Goal: Task Accomplishment & Management: Use online tool/utility

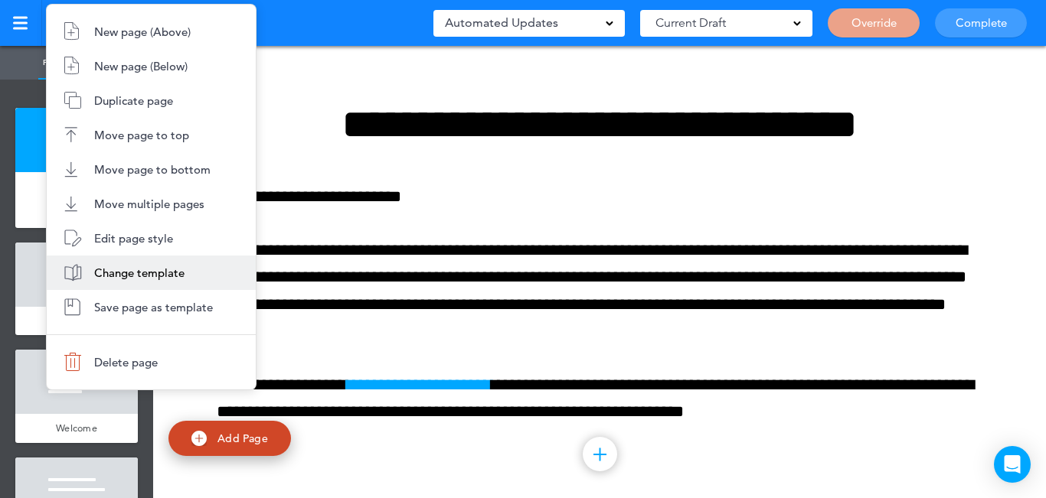
click at [157, 272] on span "Change template" at bounding box center [139, 273] width 90 height 15
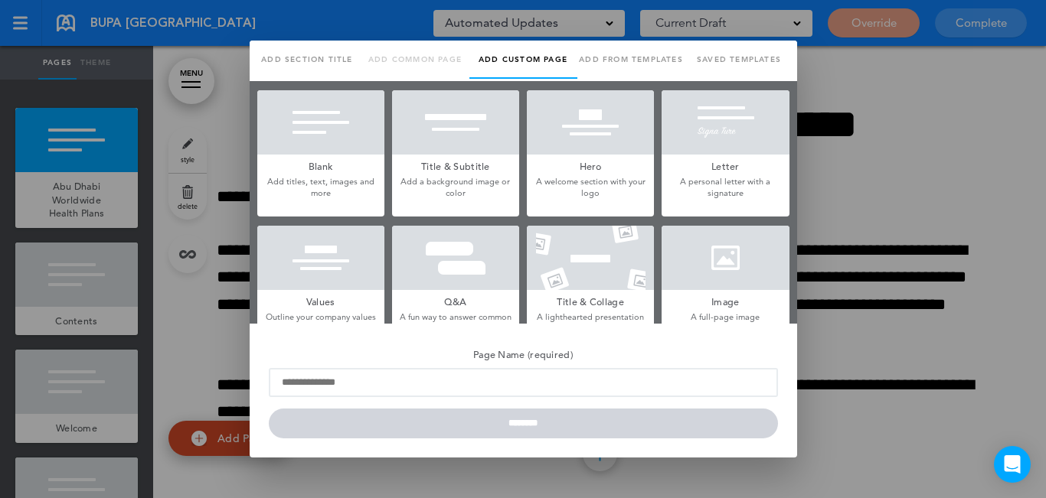
type input "**********"
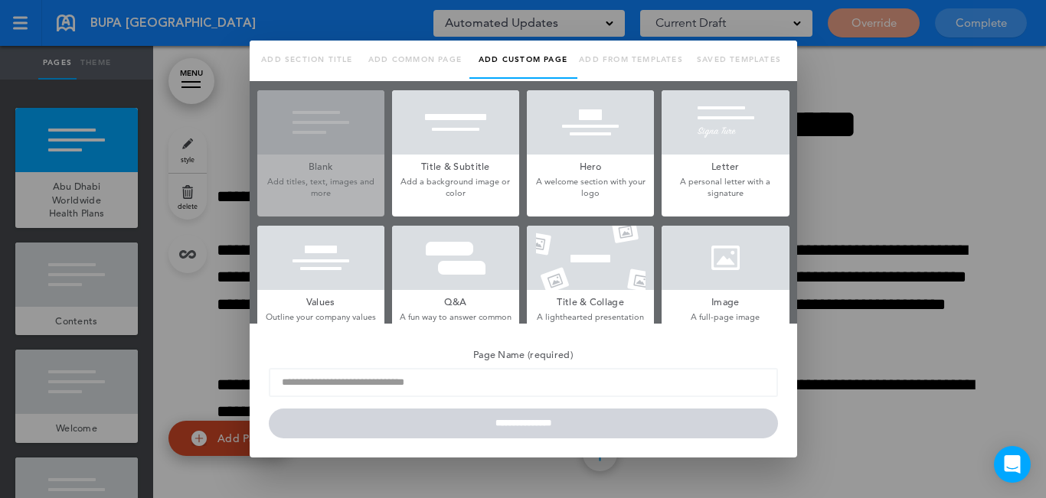
click at [573, 142] on div at bounding box center [590, 122] width 127 height 64
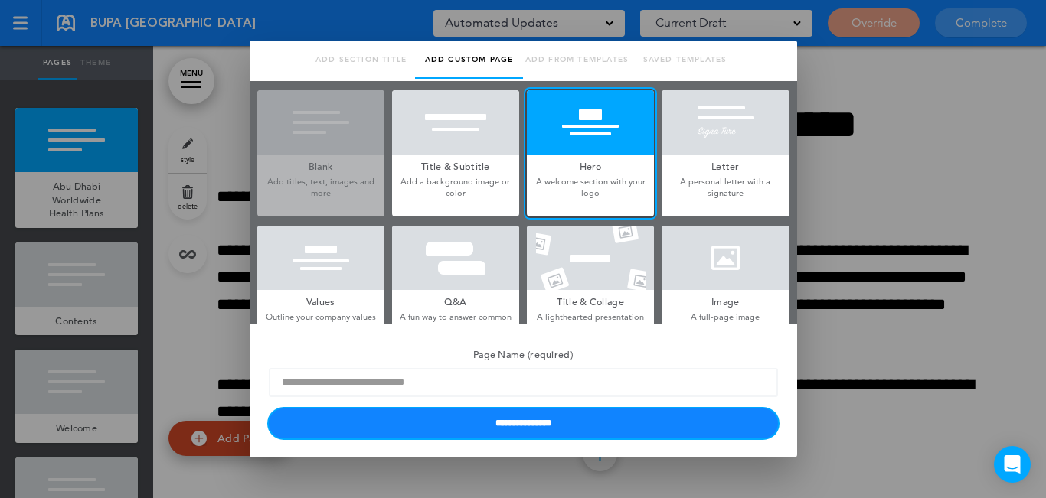
click at [503, 410] on input "**********" at bounding box center [523, 424] width 509 height 30
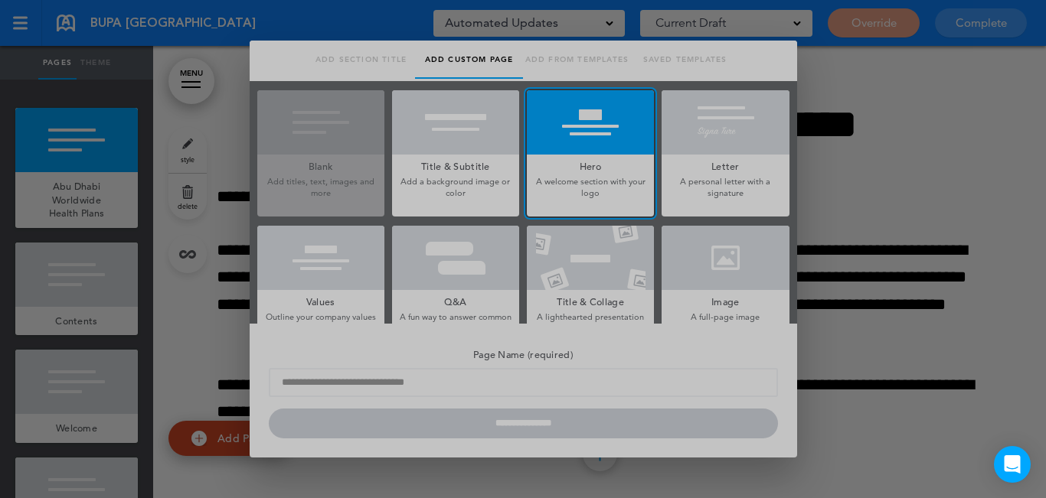
click at [505, 414] on div at bounding box center [523, 249] width 1046 height 498
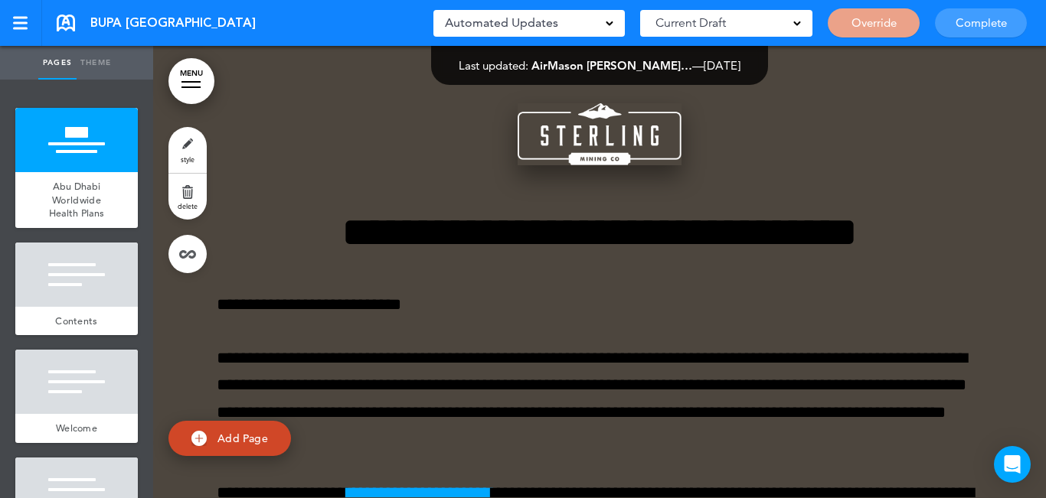
click at [600, 136] on img at bounding box center [600, 134] width 164 height 62
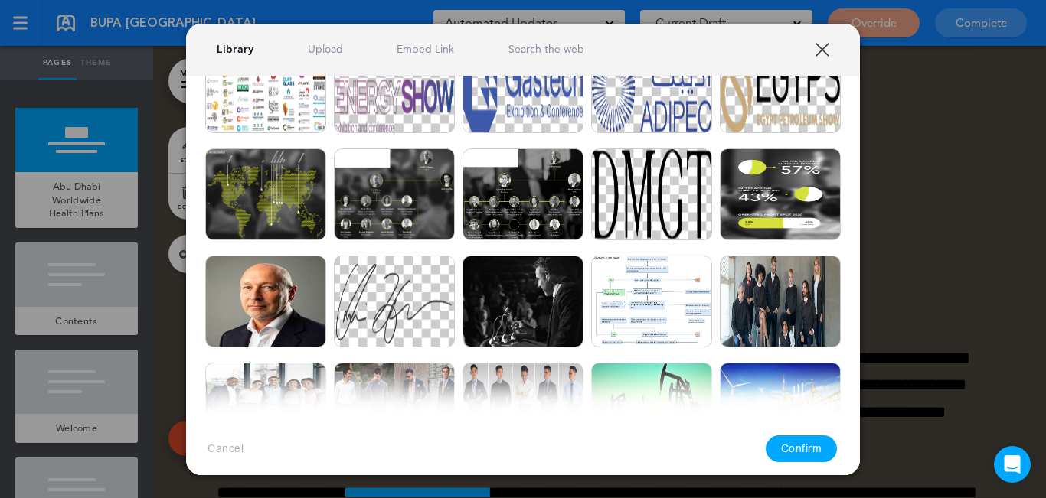
scroll to position [1608, 0]
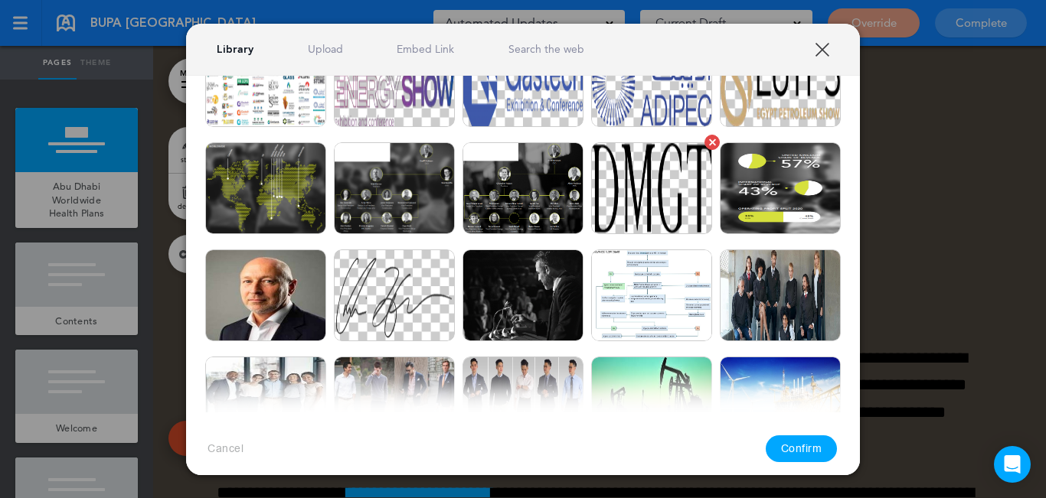
click at [591, 207] on img at bounding box center [651, 188] width 121 height 92
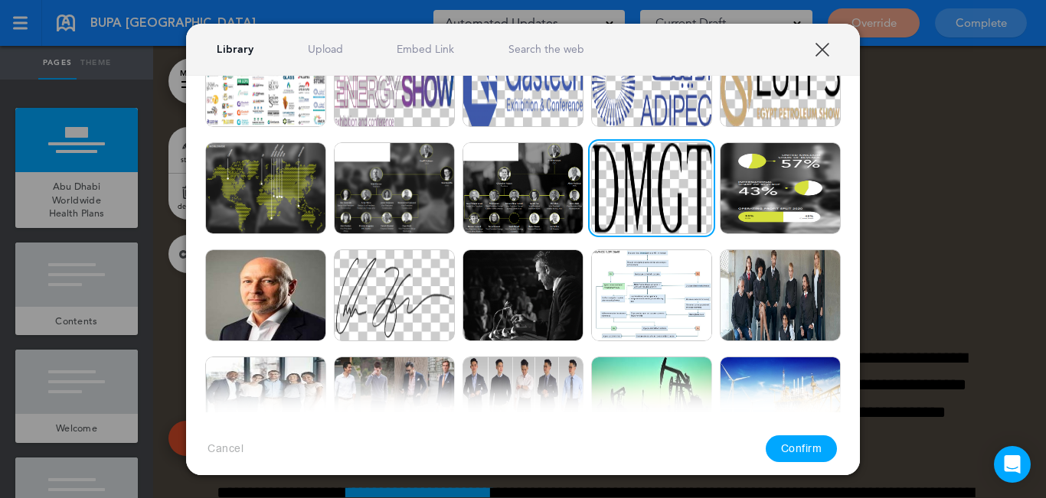
click at [806, 446] on button "Confirm" at bounding box center [802, 449] width 72 height 27
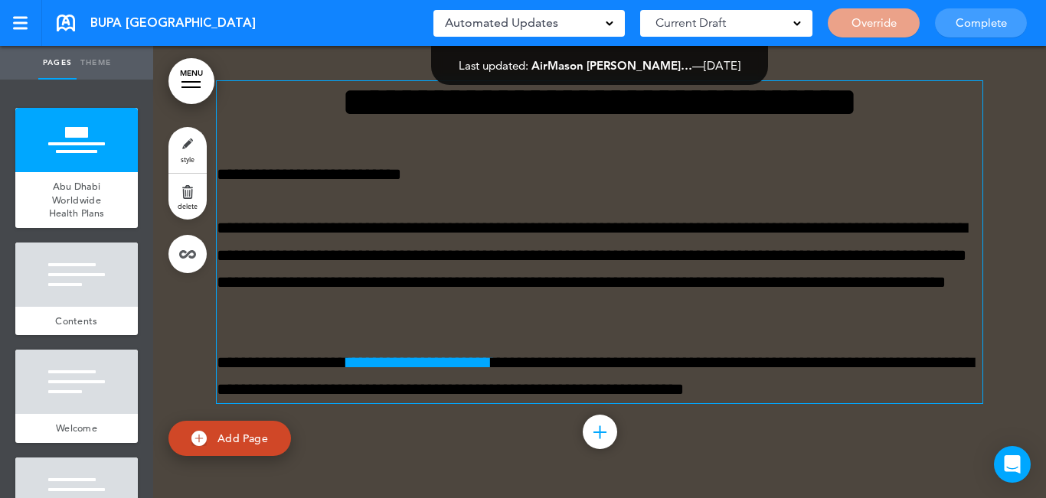
scroll to position [77, 0]
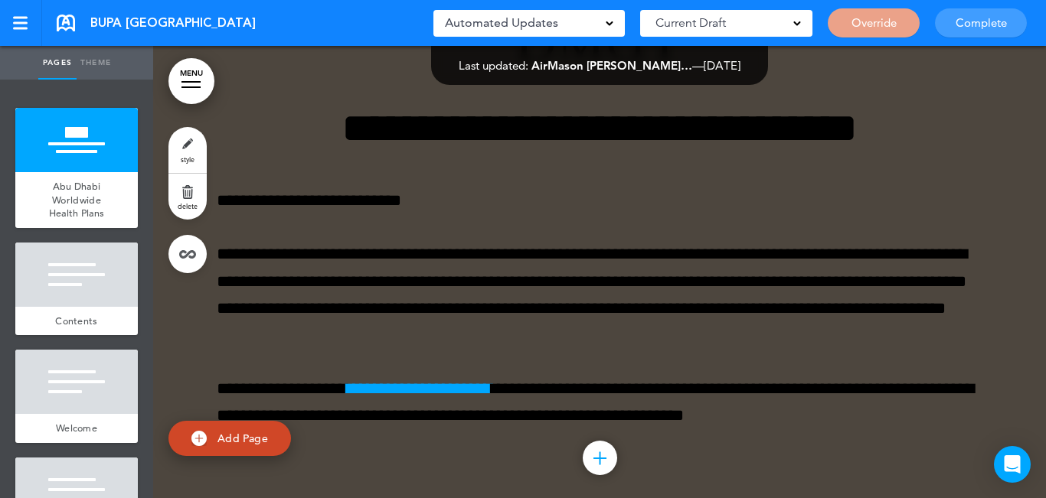
click at [185, 140] on link "style" at bounding box center [187, 150] width 38 height 46
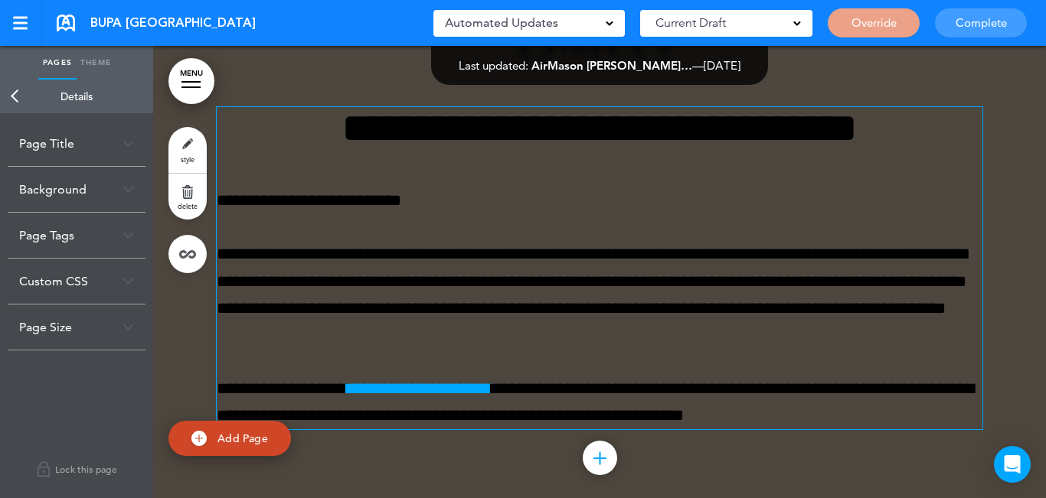
scroll to position [0, 0]
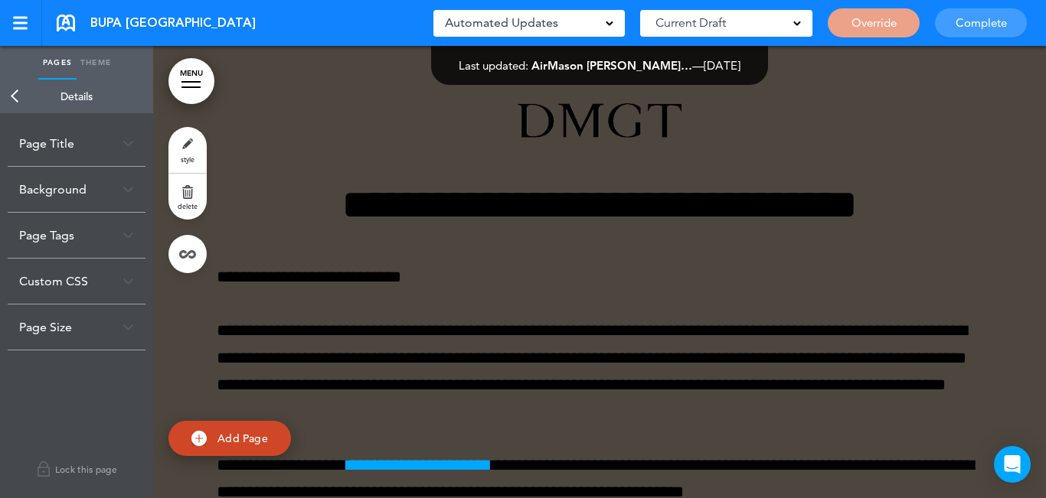
click at [86, 147] on div "Page Title" at bounding box center [77, 143] width 138 height 45
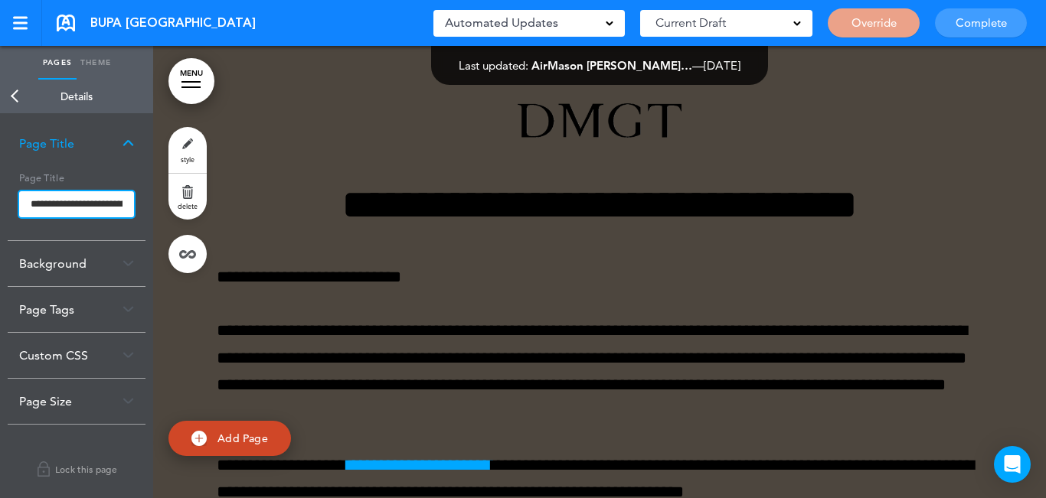
click at [79, 200] on input "**********" at bounding box center [76, 204] width 115 height 26
paste input "text"
type input "**********"
click at [2, 90] on body "This handbook [GEOGRAPHIC_DATA] Settings Your Handbooks People Manager Standard…" at bounding box center [523, 249] width 1046 height 498
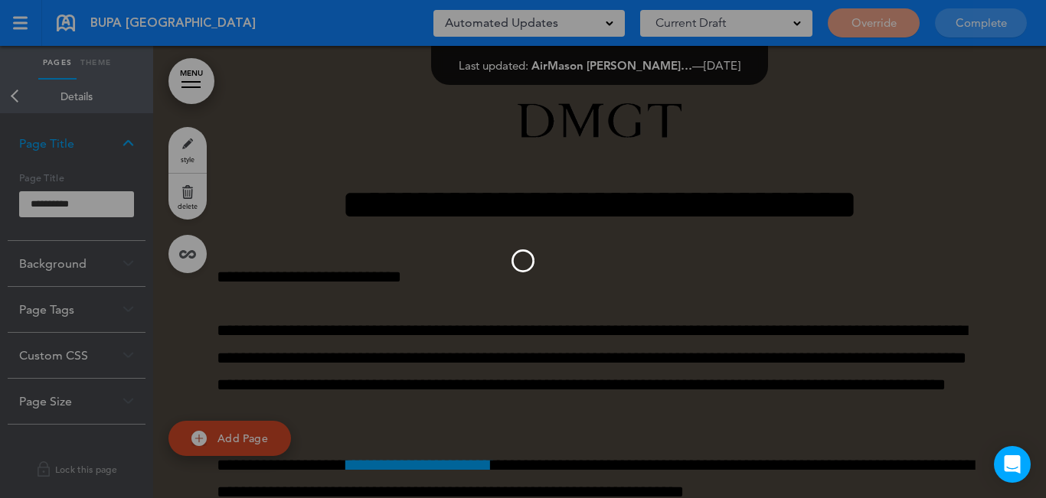
click at [10, 96] on div at bounding box center [523, 249] width 1046 height 498
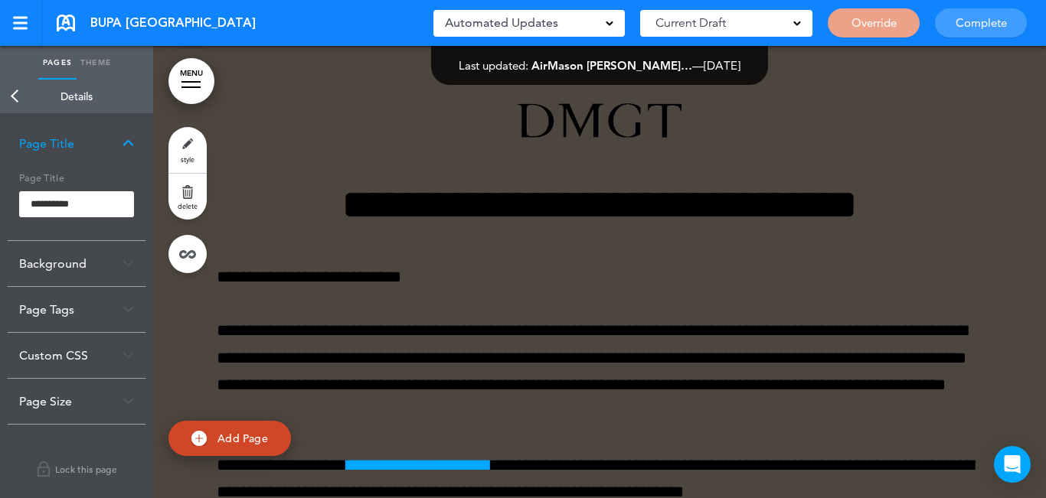
click at [8, 96] on link "Back" at bounding box center [15, 97] width 31 height 34
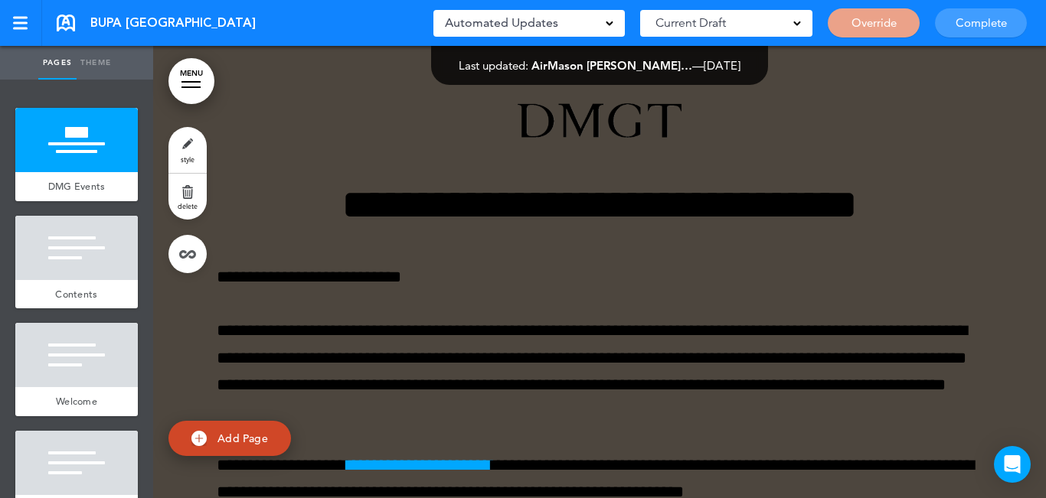
click at [188, 149] on link "style" at bounding box center [187, 150] width 38 height 46
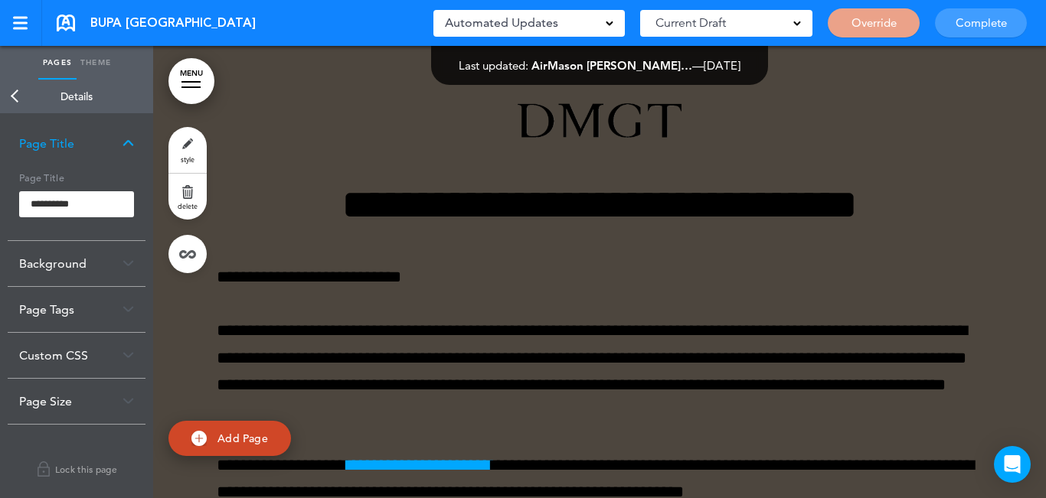
click at [62, 275] on div "Background" at bounding box center [77, 263] width 138 height 45
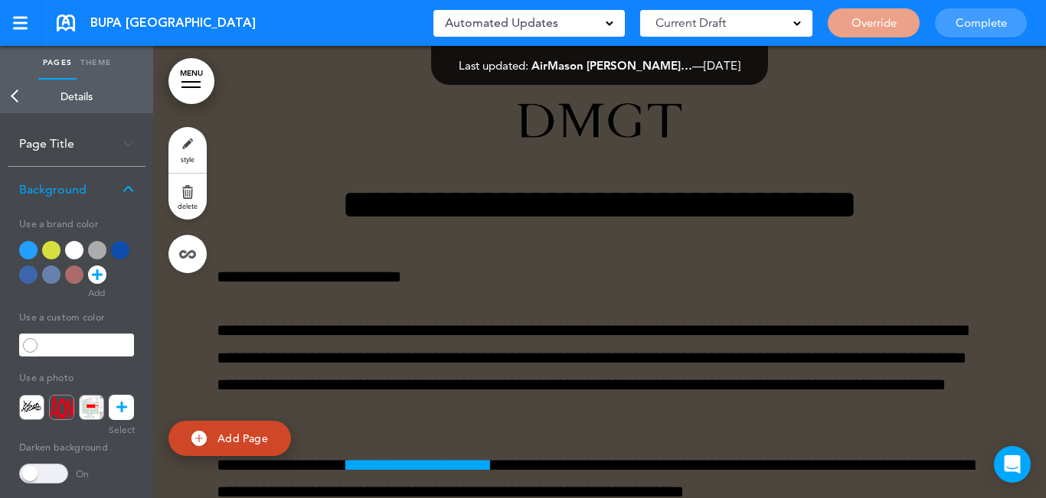
click at [76, 256] on div at bounding box center [74, 250] width 18 height 18
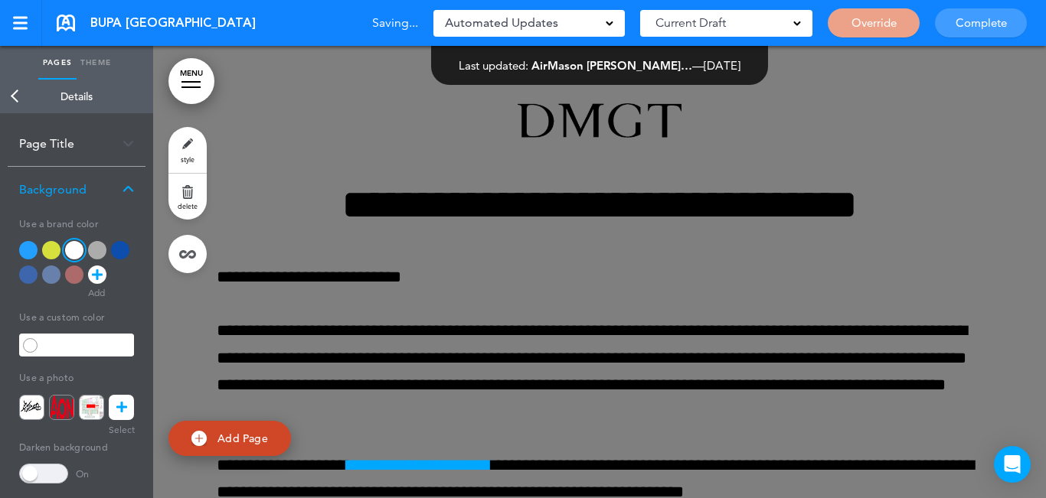
click at [40, 475] on span at bounding box center [43, 474] width 49 height 20
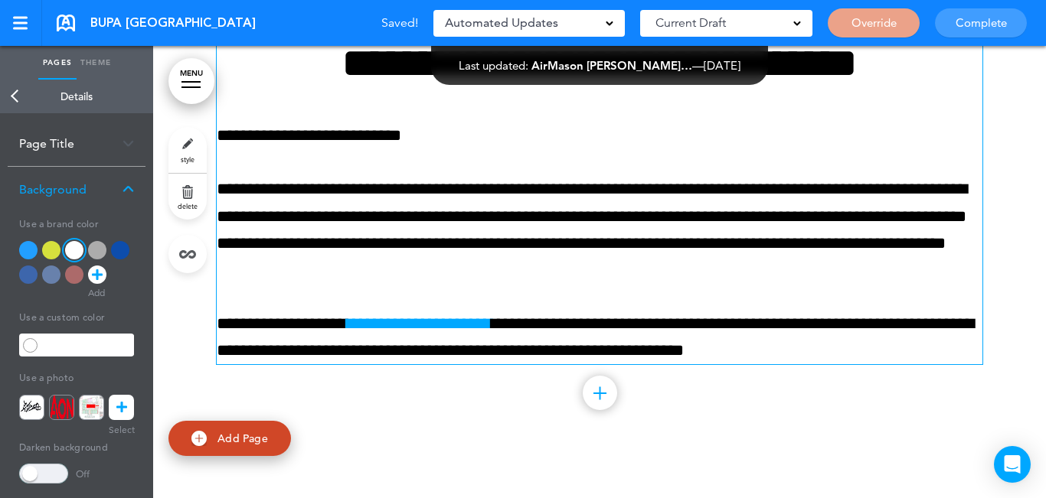
scroll to position [153, 0]
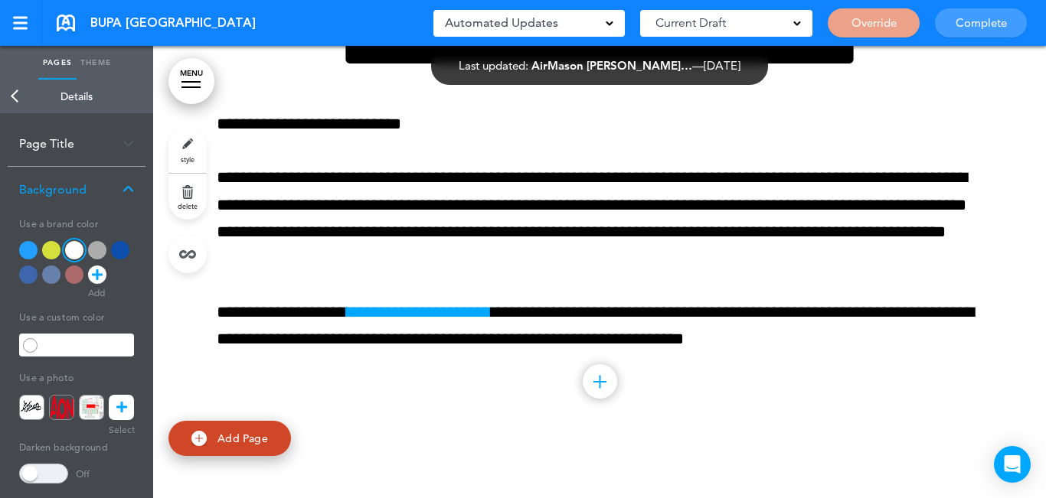
click at [17, 96] on link "Back" at bounding box center [15, 97] width 31 height 34
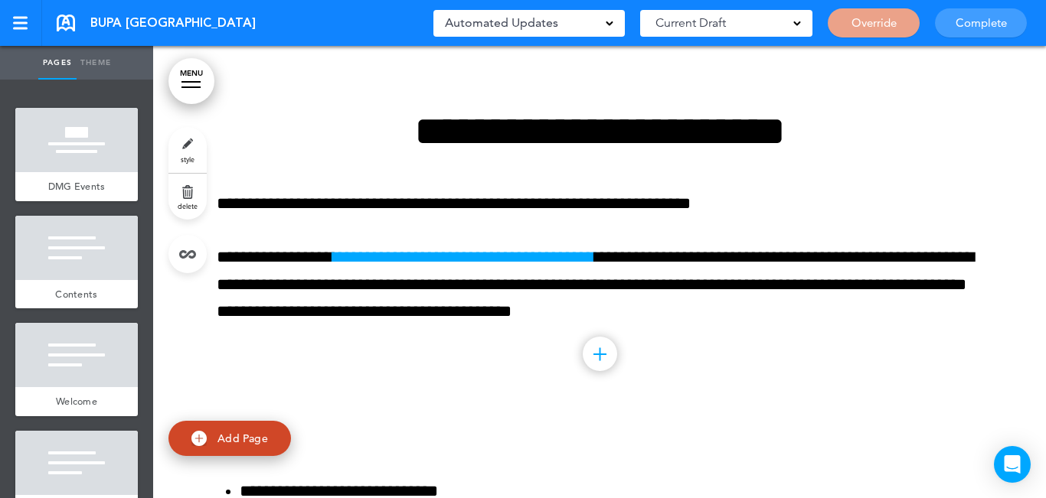
scroll to position [5206, 0]
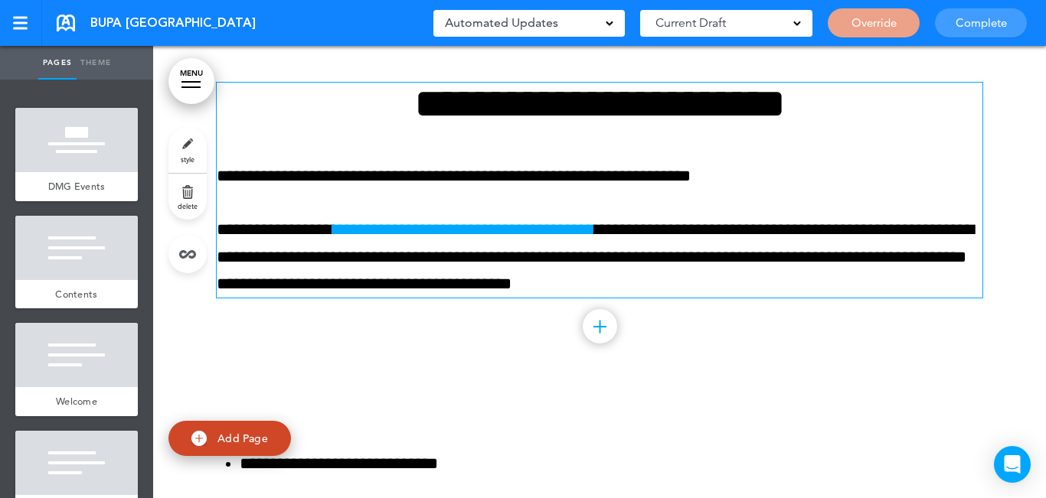
click at [680, 224] on p "**********" at bounding box center [600, 257] width 766 height 81
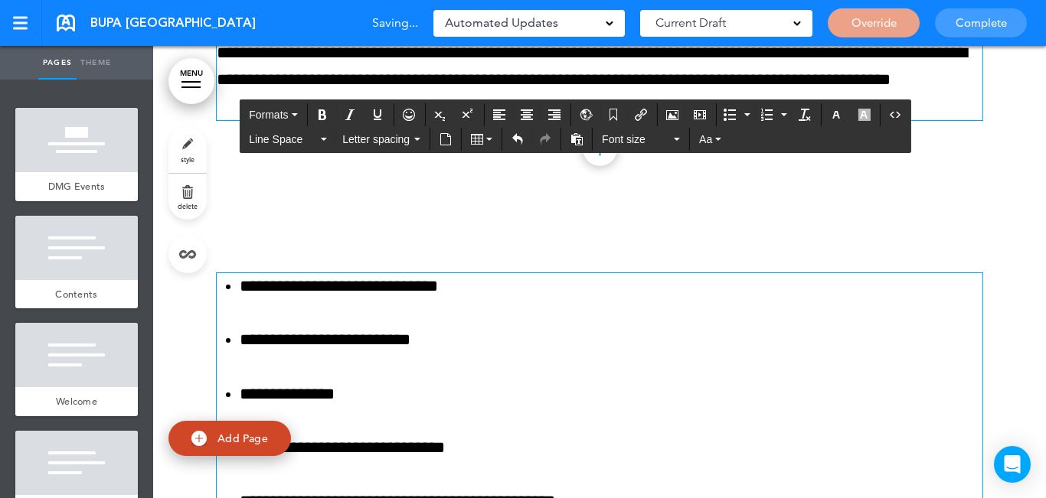
scroll to position [5513, 0]
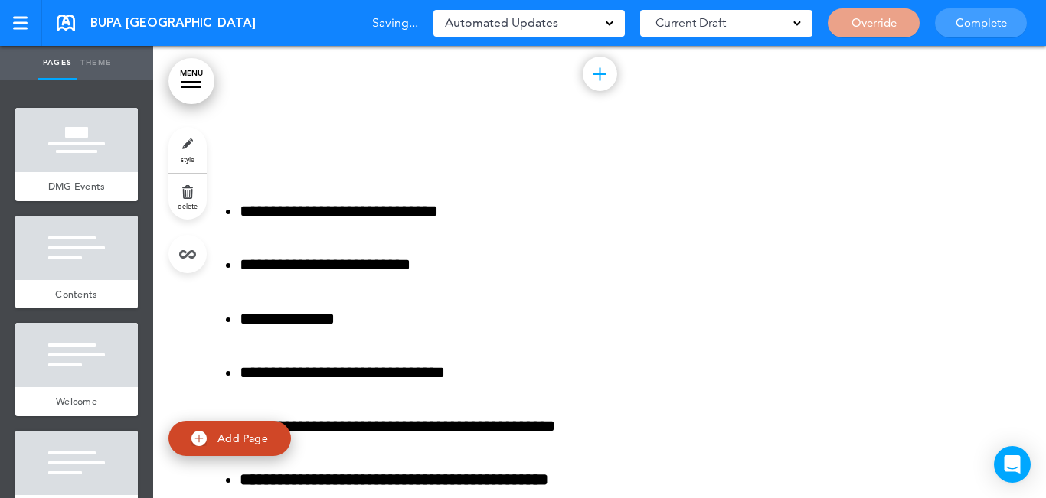
click at [190, 73] on link "MENU" at bounding box center [191, 81] width 46 height 46
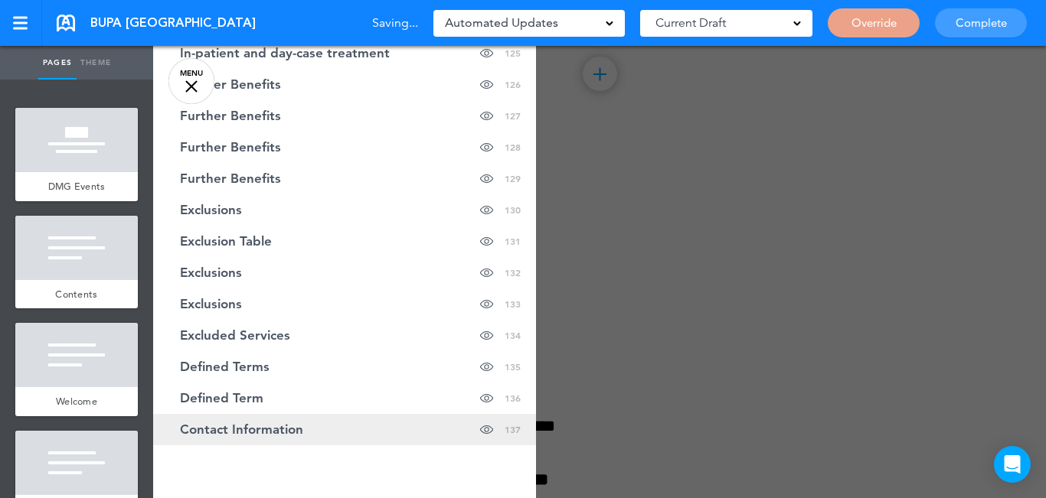
scroll to position [4071, 0]
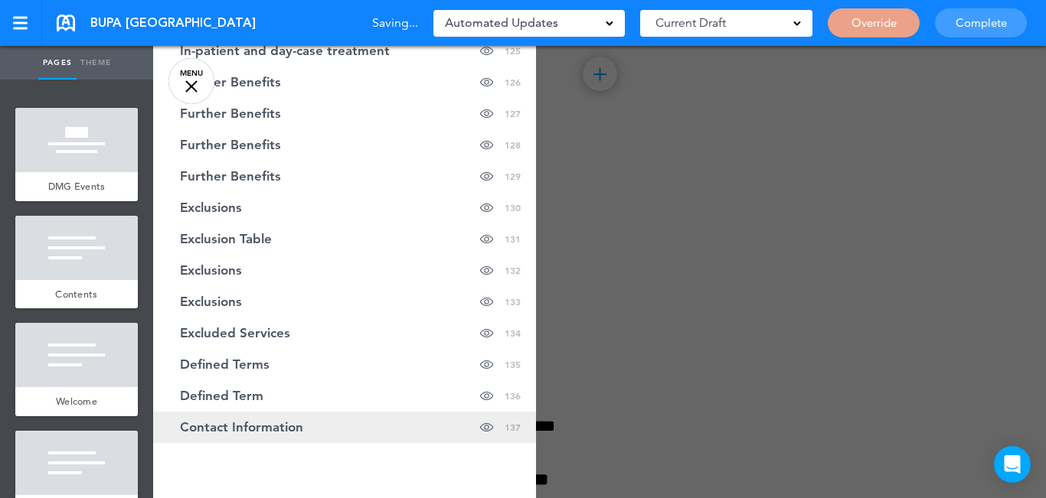
click at [309, 412] on link "Contact Information Hide page in table of contents 137" at bounding box center [344, 427] width 383 height 31
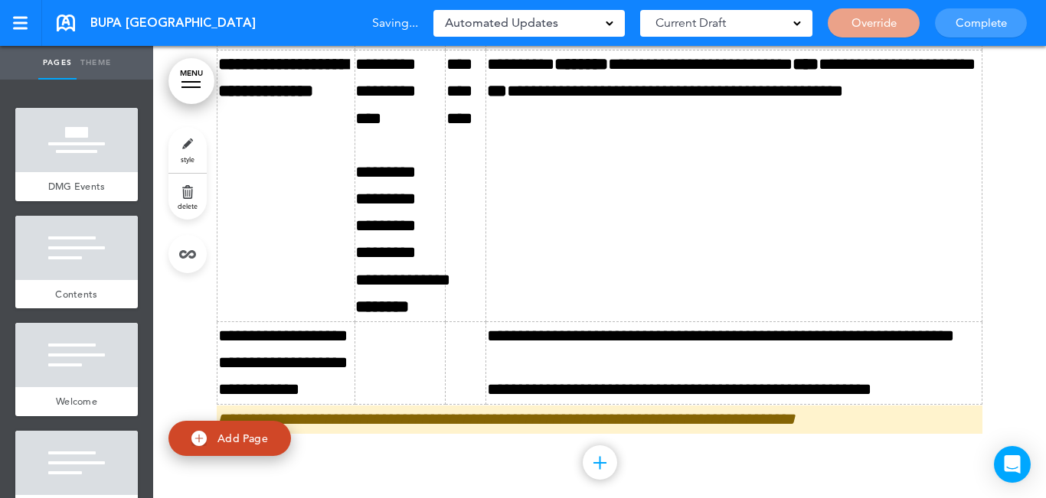
scroll to position [93067, 0]
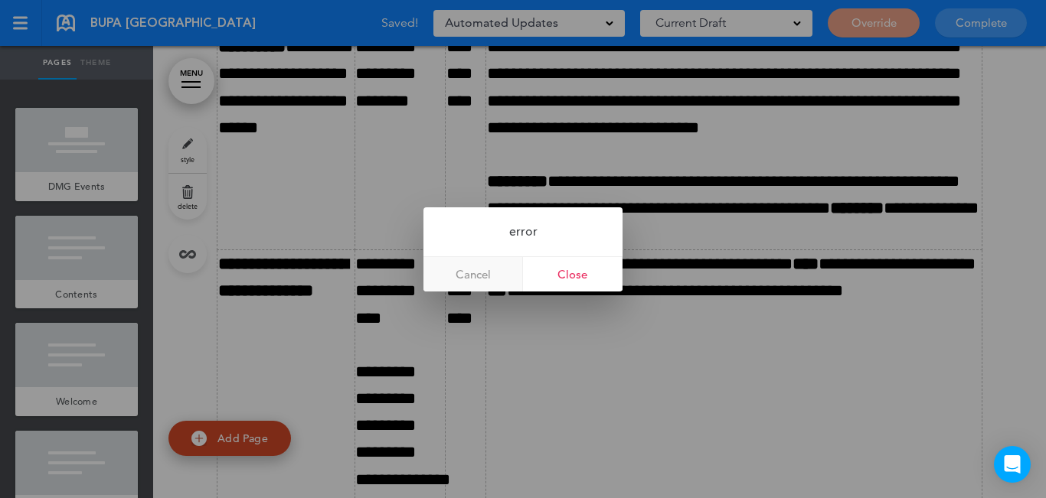
click at [476, 283] on link "Cancel" at bounding box center [473, 274] width 100 height 34
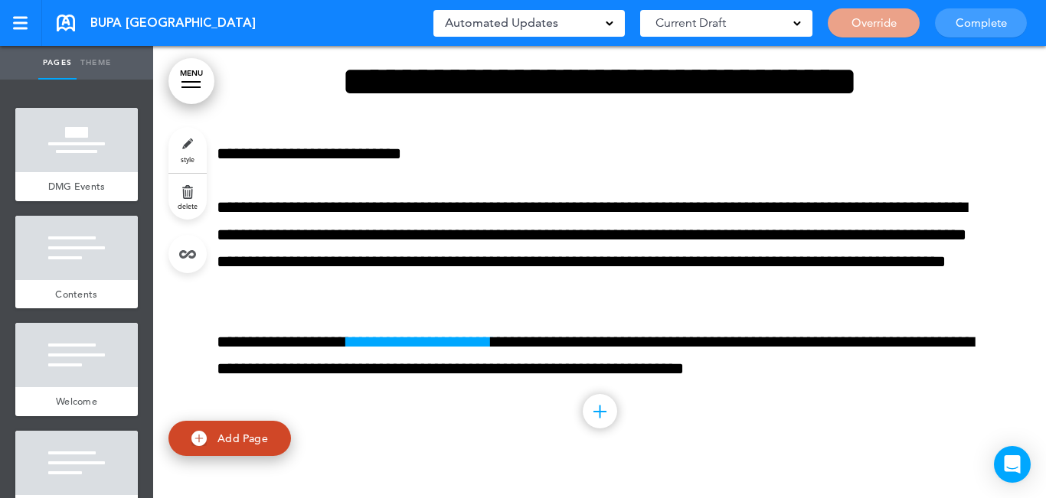
scroll to position [0, 0]
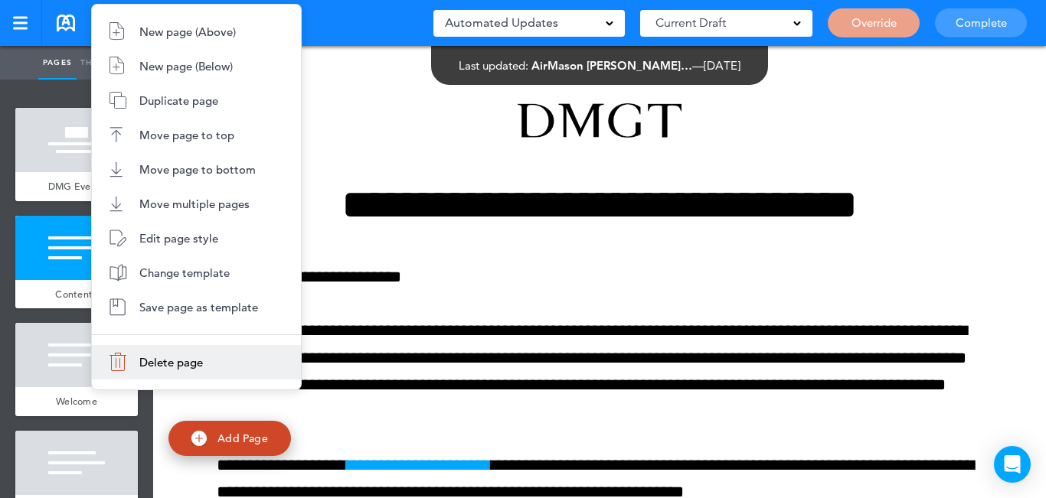
click at [188, 358] on span "Delete page" at bounding box center [171, 362] width 64 height 15
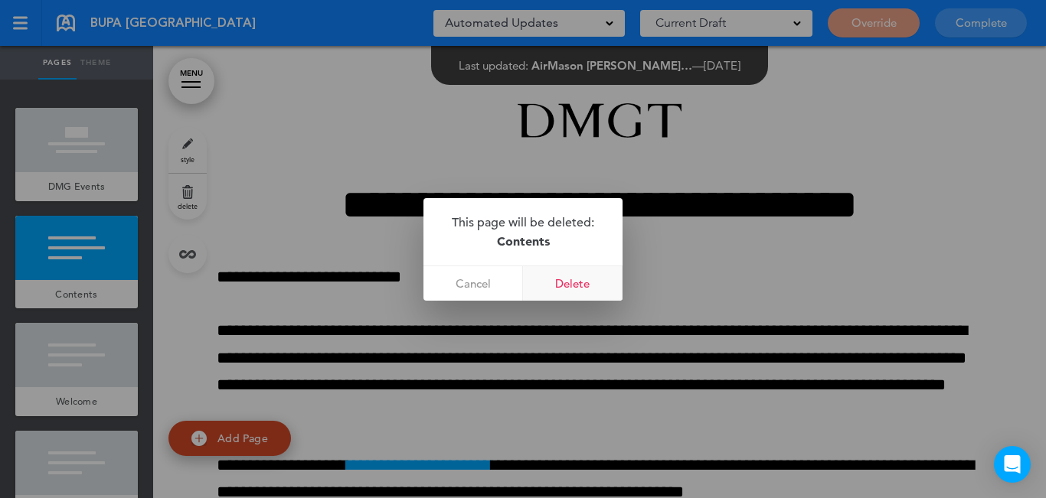
click at [580, 289] on link "Delete" at bounding box center [573, 283] width 100 height 34
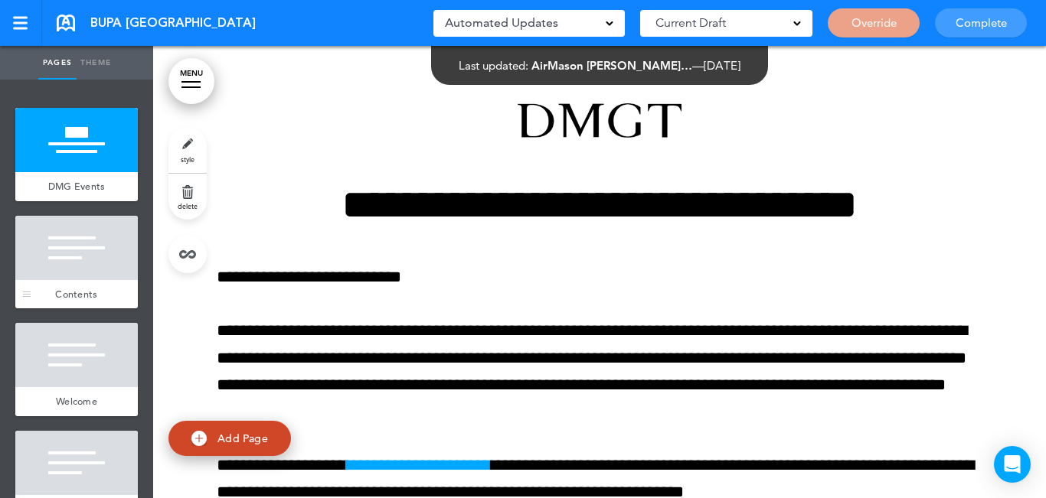
click at [72, 253] on div at bounding box center [76, 248] width 123 height 64
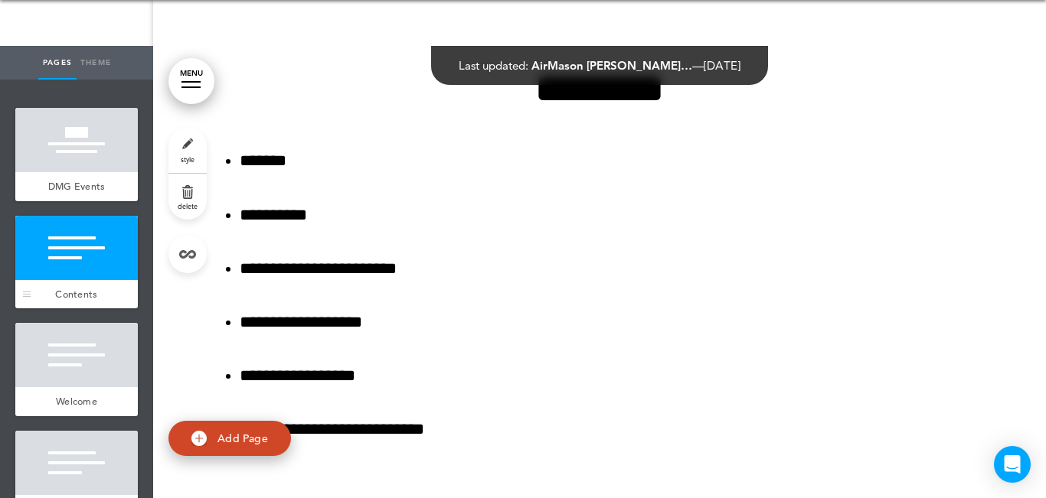
scroll to position [556, 0]
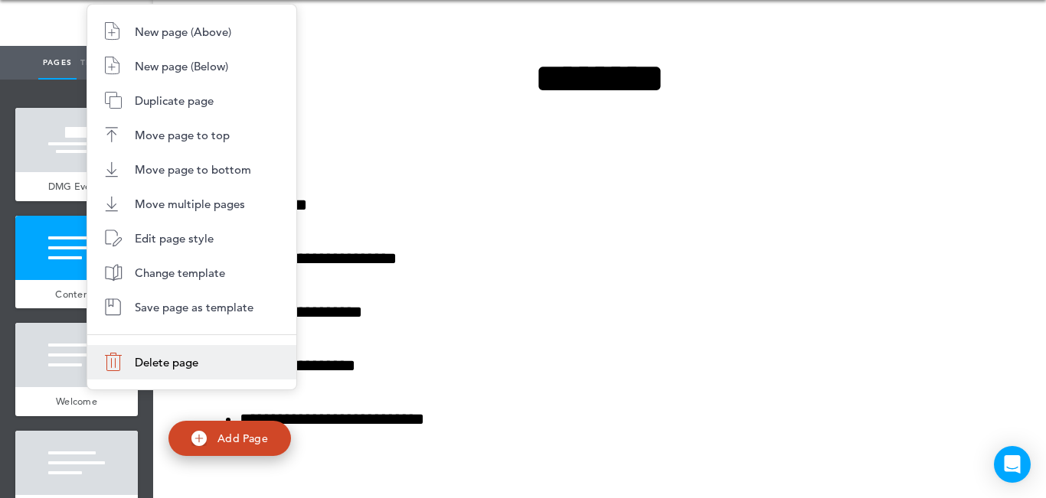
click at [172, 360] on span "Delete page" at bounding box center [167, 362] width 64 height 15
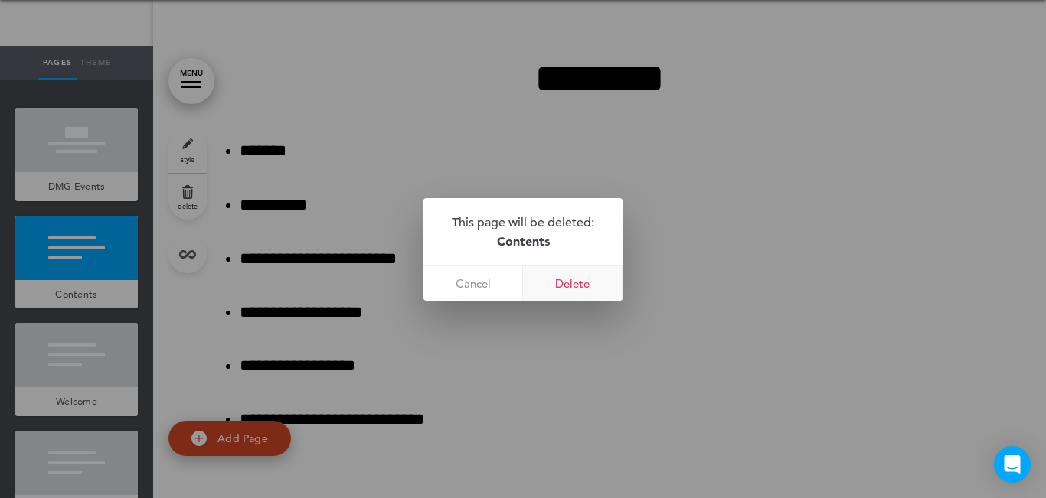
click at [585, 279] on link "Delete" at bounding box center [573, 283] width 100 height 34
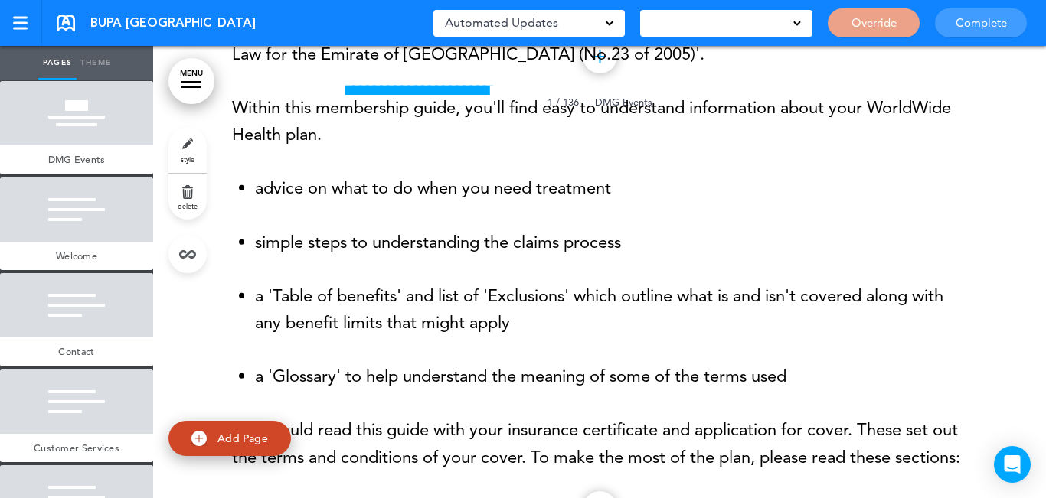
scroll to position [153, 0]
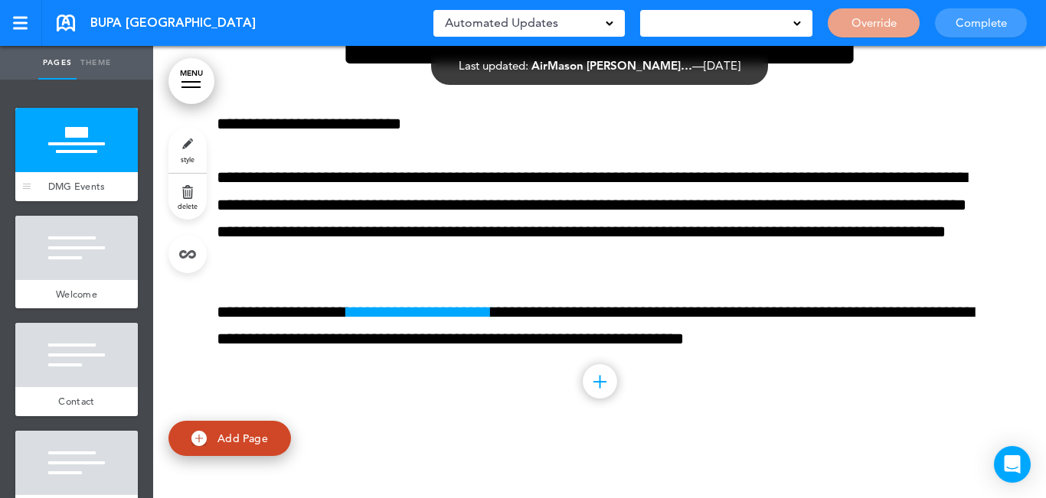
click at [63, 132] on div at bounding box center [76, 140] width 123 height 64
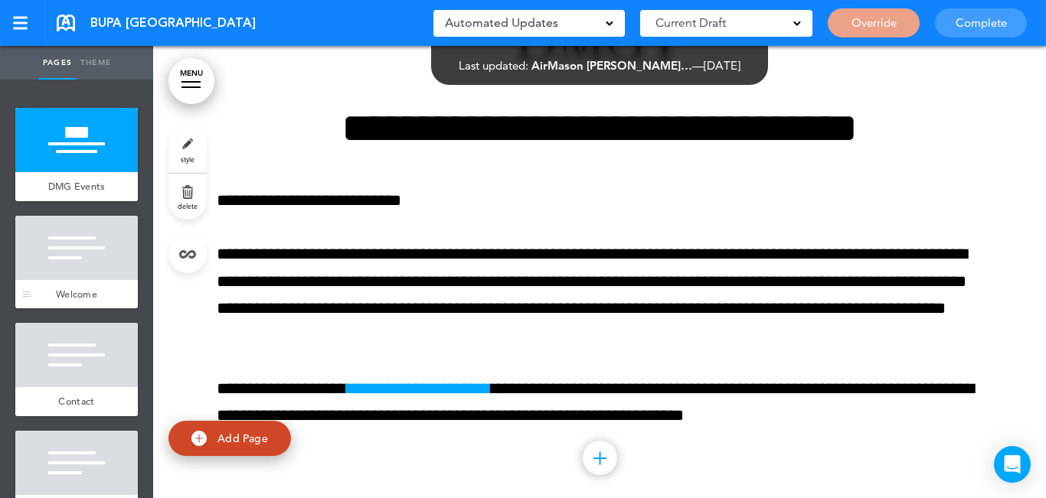
click at [78, 253] on div at bounding box center [76, 248] width 123 height 64
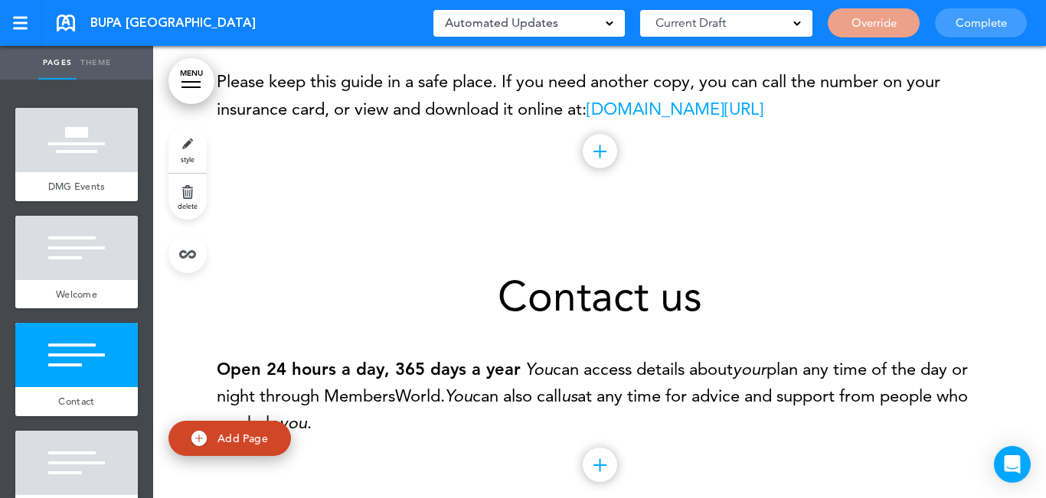
scroll to position [1398, 0]
click at [451, 277] on h1 "Contact us" at bounding box center [600, 296] width 766 height 42
click at [471, 286] on h1 "Contact us" at bounding box center [600, 296] width 766 height 42
click at [498, 302] on h1 "Contact us" at bounding box center [600, 296] width 766 height 42
drag, startPoint x: 542, startPoint y: 299, endPoint x: 557, endPoint y: 298, distance: 14.6
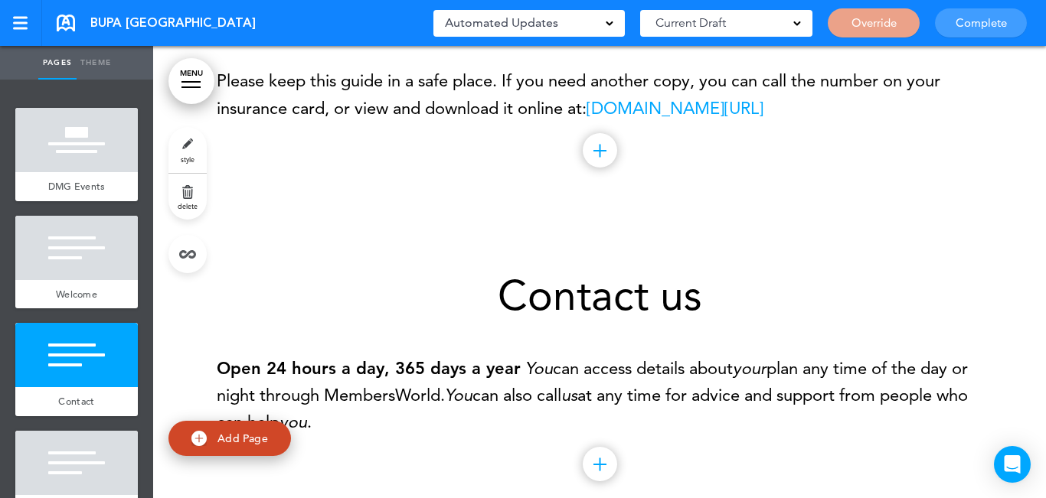
click at [544, 299] on h1 "Contact us" at bounding box center [600, 296] width 766 height 42
click at [594, 303] on h1 "Contact us" at bounding box center [600, 296] width 766 height 42
